Goal: Task Accomplishment & Management: Use online tool/utility

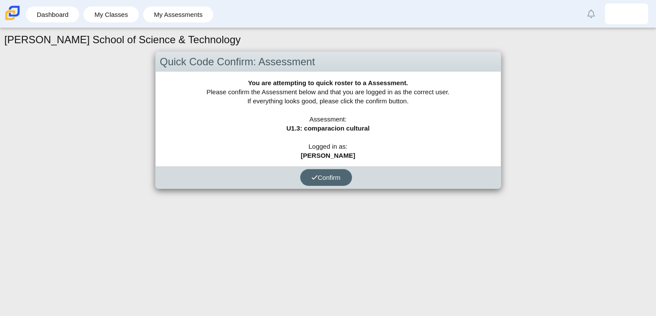
click at [323, 178] on span "Confirm" at bounding box center [325, 177] width 29 height 7
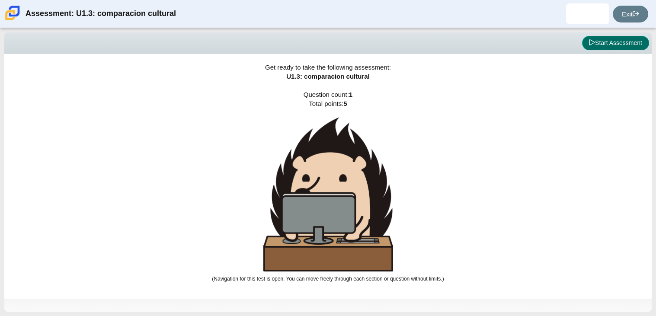
click at [621, 42] on button "Start Assessment" at bounding box center [615, 43] width 67 height 15
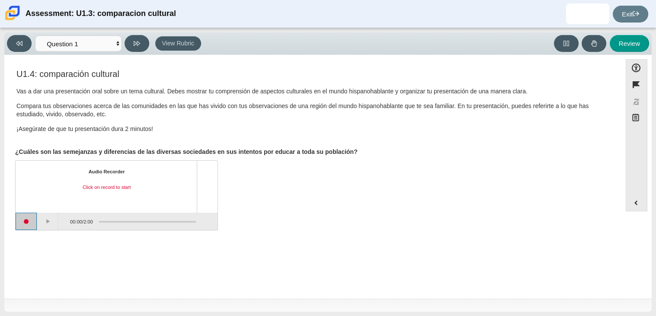
click at [27, 223] on button "Start recording" at bounding box center [27, 221] width 22 height 17
click at [27, 223] on button "Stop recording" at bounding box center [27, 221] width 22 height 17
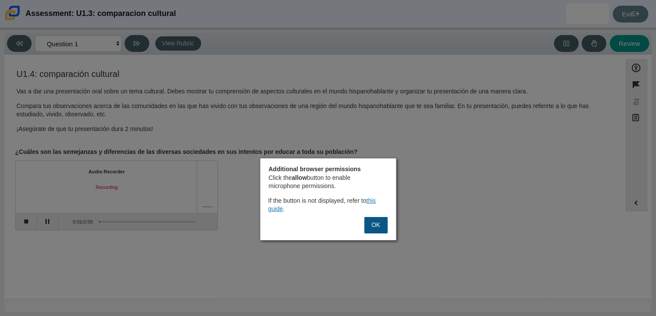
click at [380, 224] on button "OK" at bounding box center [375, 225] width 23 height 16
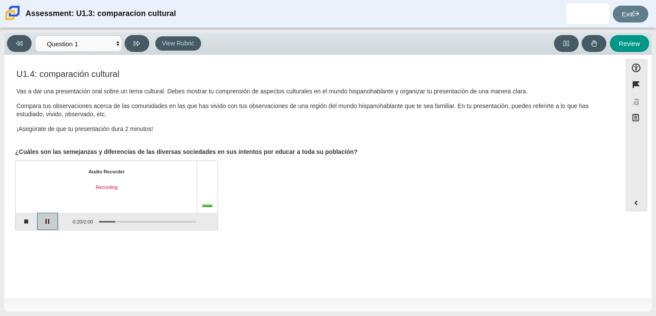
click at [42, 221] on button "Pause" at bounding box center [48, 221] width 22 height 17
click at [46, 225] on button "Continue recording" at bounding box center [48, 221] width 22 height 17
click at [23, 219] on button "Stop recording" at bounding box center [27, 221] width 22 height 17
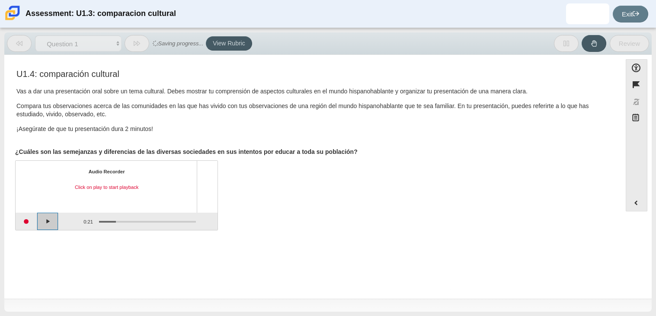
click at [44, 221] on button "Play" at bounding box center [48, 221] width 22 height 17
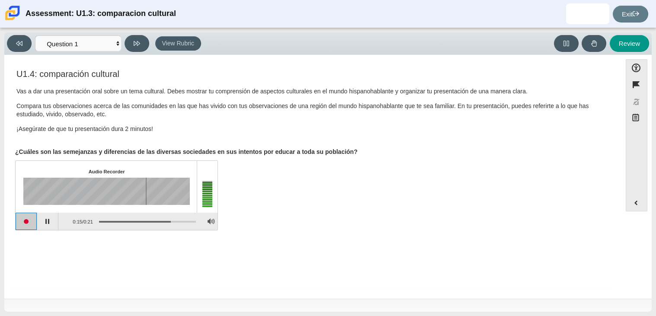
click at [30, 220] on button "Start recording" at bounding box center [27, 221] width 22 height 17
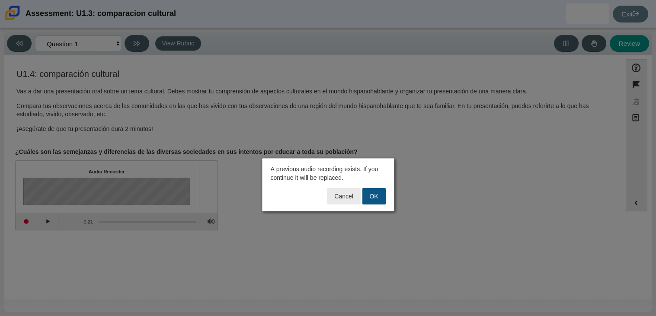
click at [379, 197] on button "OK" at bounding box center [373, 196] width 23 height 16
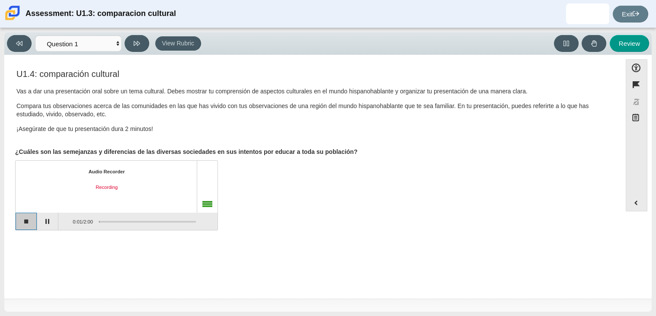
click at [31, 224] on button "Stop recording" at bounding box center [27, 221] width 22 height 17
click at [29, 220] on button "Start recording" at bounding box center [27, 221] width 22 height 17
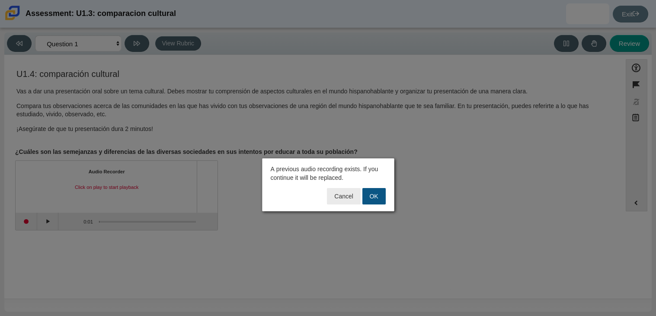
click at [377, 194] on button "OK" at bounding box center [373, 196] width 23 height 16
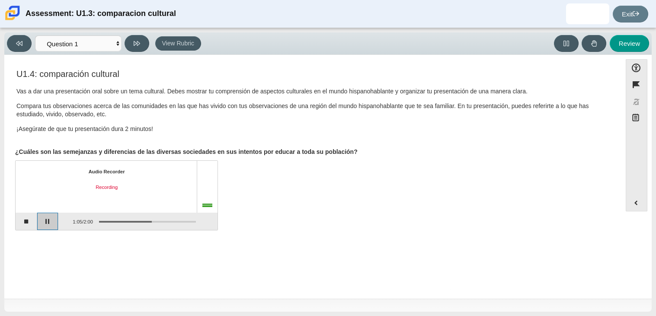
click at [52, 214] on button "Pause" at bounding box center [48, 221] width 22 height 17
click at [28, 215] on button "Stop recording" at bounding box center [27, 221] width 22 height 17
click at [27, 225] on button "Start recording" at bounding box center [27, 221] width 22 height 17
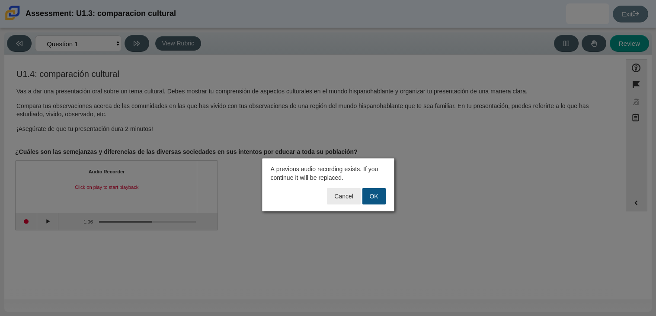
click at [371, 196] on button "OK" at bounding box center [373, 196] width 23 height 16
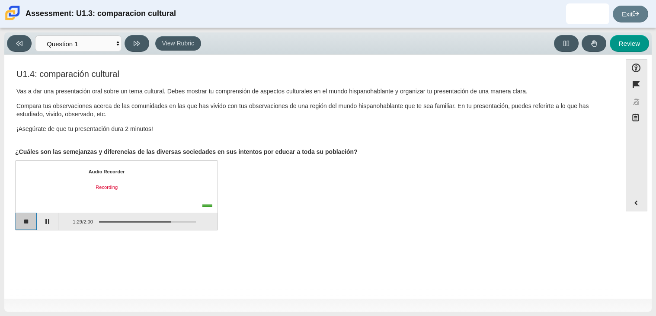
click at [29, 224] on button "Stop recording" at bounding box center [27, 221] width 22 height 17
click at [19, 223] on button "Start recording" at bounding box center [27, 221] width 22 height 17
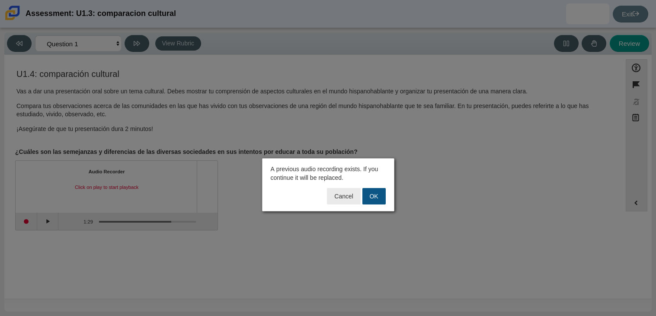
click at [380, 197] on button "OK" at bounding box center [373, 196] width 23 height 16
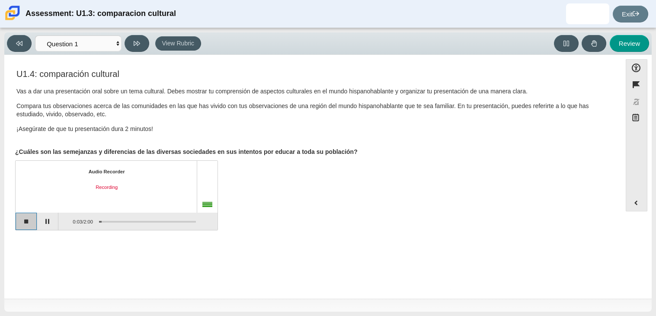
click at [32, 217] on button "Stop recording" at bounding box center [27, 221] width 22 height 17
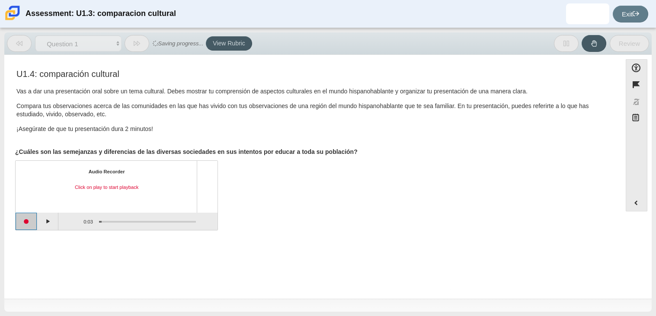
click at [27, 219] on button "Start recording" at bounding box center [27, 221] width 22 height 17
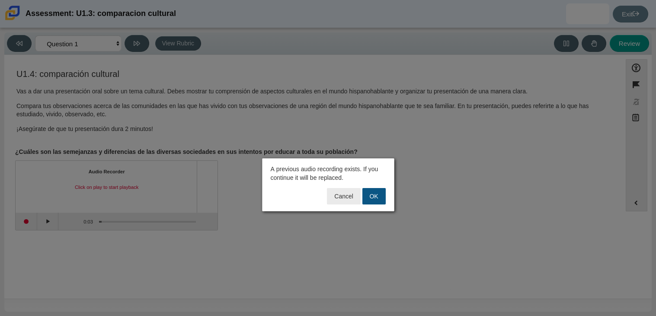
click at [378, 194] on button "OK" at bounding box center [373, 196] width 23 height 16
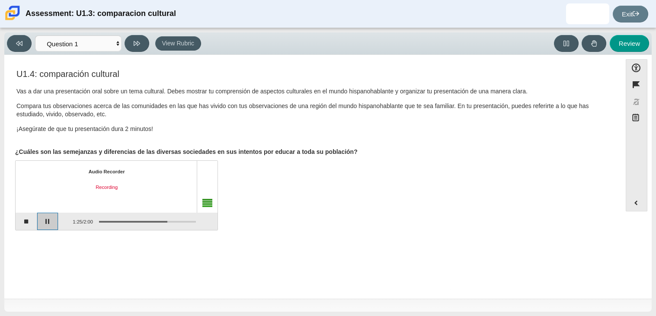
click at [45, 217] on button "Pause" at bounding box center [48, 221] width 22 height 17
click at [31, 217] on button "Stop recording" at bounding box center [27, 221] width 22 height 17
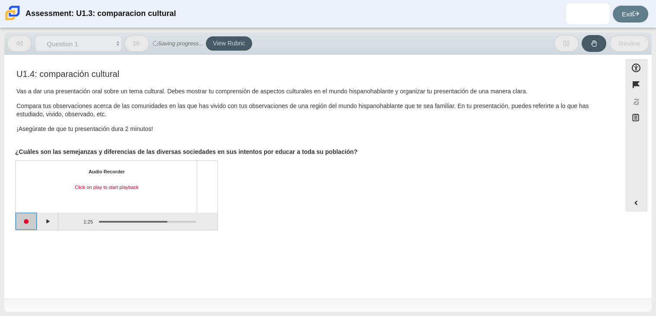
click at [25, 223] on button "Start recording" at bounding box center [27, 221] width 22 height 17
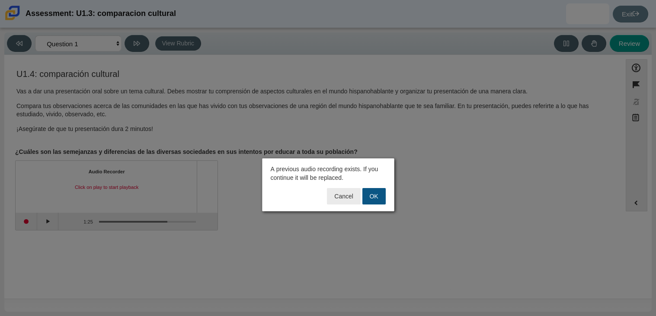
click at [377, 200] on button "OK" at bounding box center [373, 196] width 23 height 16
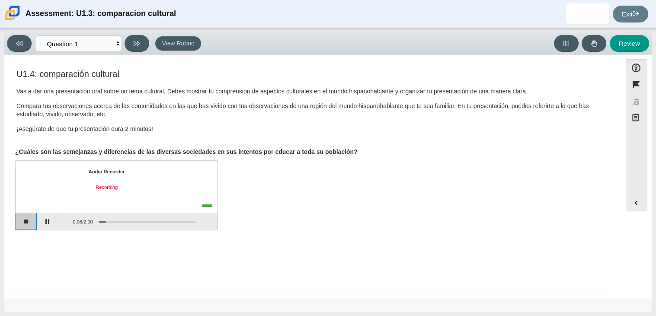
click at [30, 221] on button "Stop recording" at bounding box center [27, 221] width 22 height 17
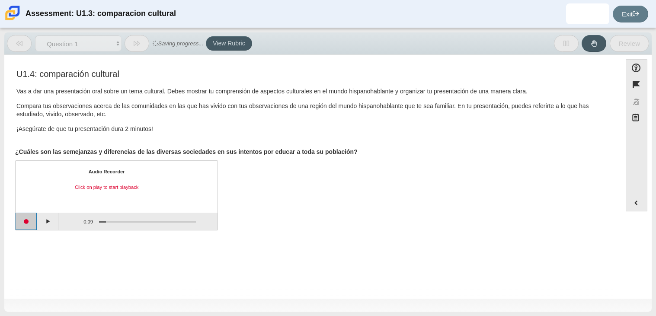
click at [28, 221] on button "Start recording" at bounding box center [27, 221] width 22 height 17
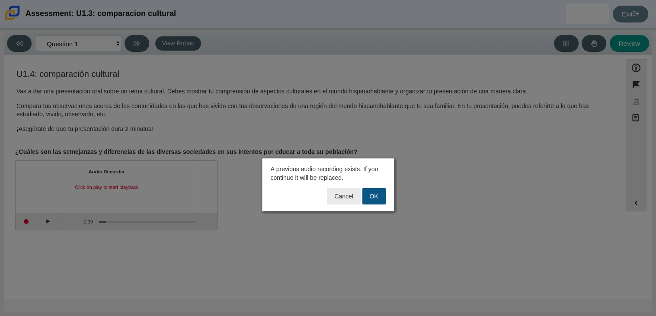
click at [372, 193] on button "OK" at bounding box center [373, 196] width 23 height 16
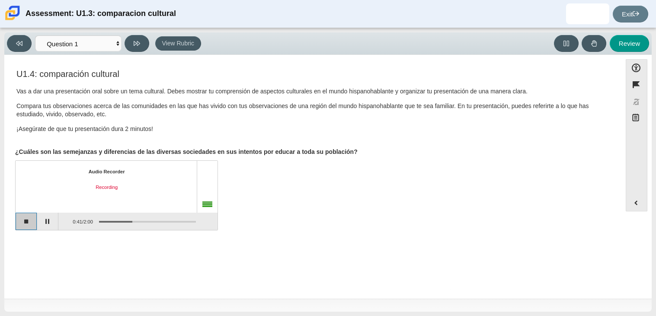
click at [28, 218] on button "Stop recording" at bounding box center [27, 221] width 22 height 17
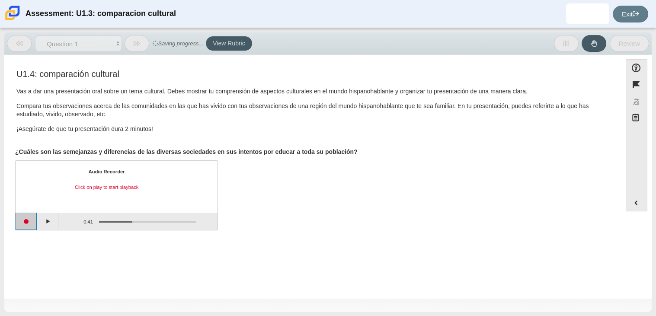
click at [25, 227] on button "Start recording" at bounding box center [27, 221] width 22 height 17
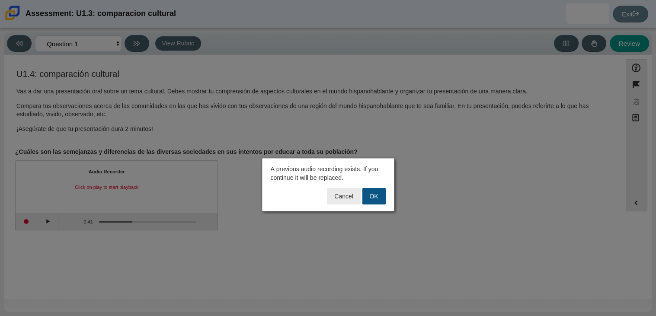
click at [382, 203] on button "OK" at bounding box center [373, 196] width 23 height 16
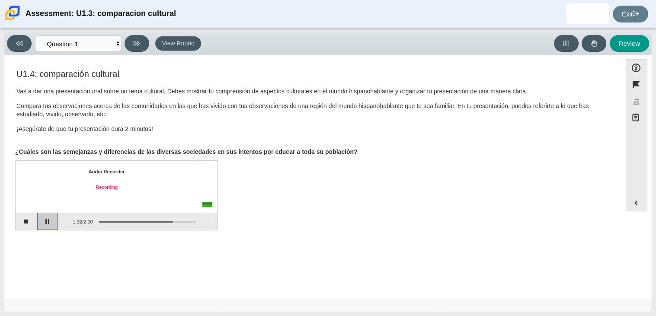
click at [46, 221] on button "Pause" at bounding box center [48, 221] width 22 height 17
click at [30, 218] on button "Stop recording" at bounding box center [27, 221] width 22 height 17
click at [52, 219] on button "Play" at bounding box center [48, 221] width 22 height 17
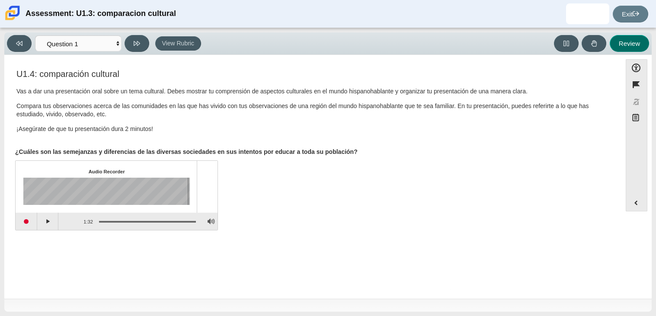
click at [620, 45] on button "Review" at bounding box center [629, 43] width 39 height 17
select select "review"
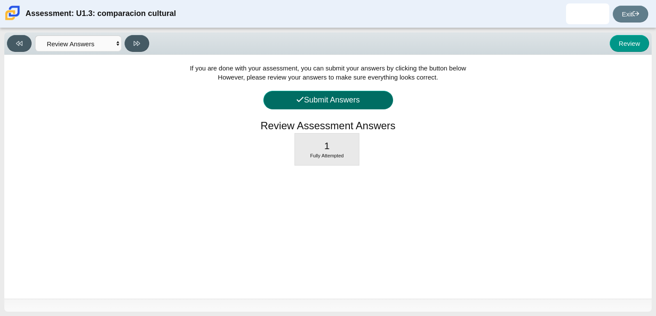
click at [369, 101] on button "Submit Answers" at bounding box center [328, 100] width 130 height 19
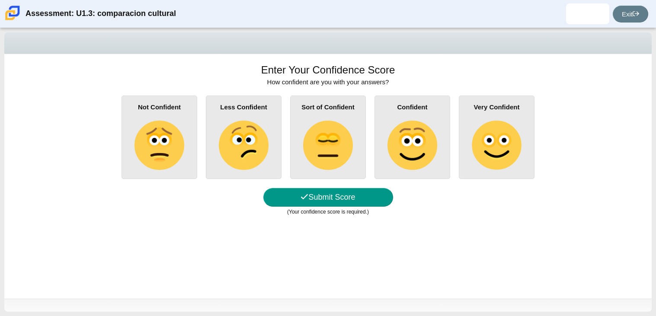
click at [394, 141] on img at bounding box center [411, 145] width 49 height 49
click at [0, 0] on input "Confident" at bounding box center [0, 0] width 0 height 0
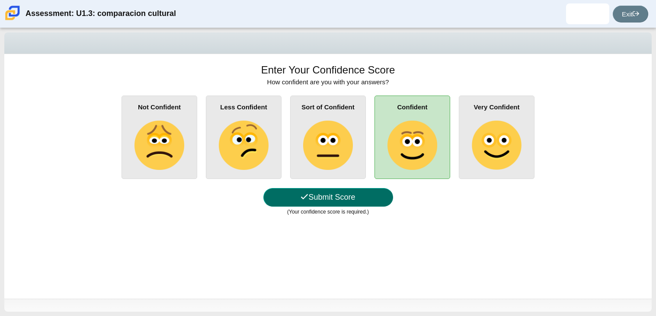
click at [350, 195] on button "Submit Score" at bounding box center [328, 197] width 130 height 19
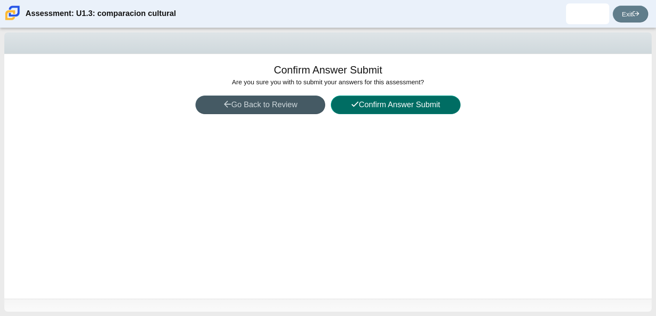
click at [370, 108] on button "Confirm Answer Submit" at bounding box center [396, 105] width 130 height 19
